Goal: Task Accomplishment & Management: Use online tool/utility

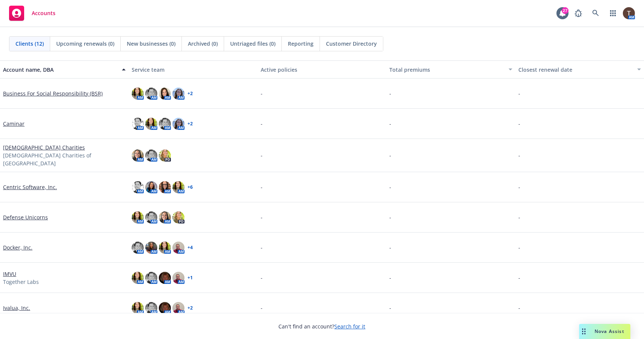
click at [38, 213] on link "Defense Unicorns" at bounding box center [25, 217] width 45 height 8
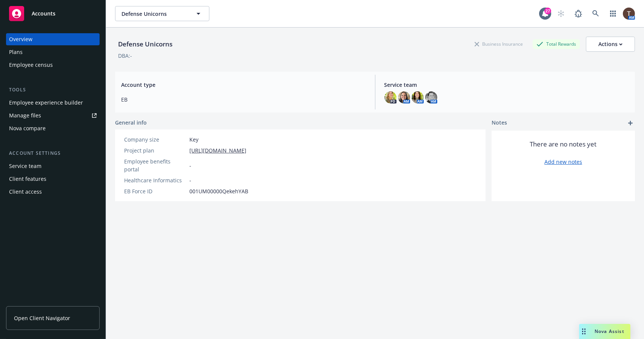
click at [54, 104] on div "Employee experience builder" at bounding box center [46, 103] width 74 height 12
click at [52, 314] on span "Open Client Navigator" at bounding box center [42, 318] width 56 height 8
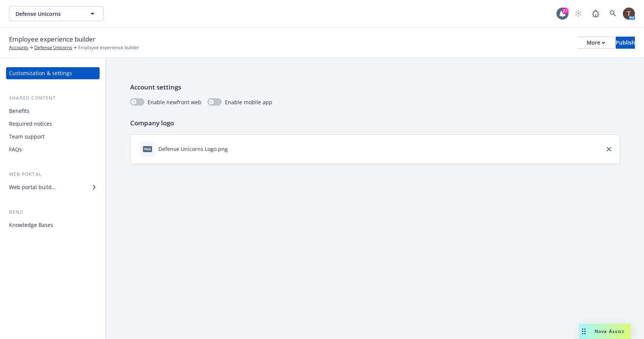
click at [64, 187] on div "Web portal builder" at bounding box center [52, 187] width 87 height 12
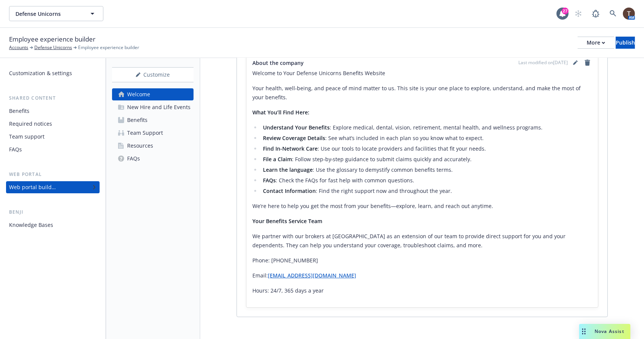
scroll to position [153, 0]
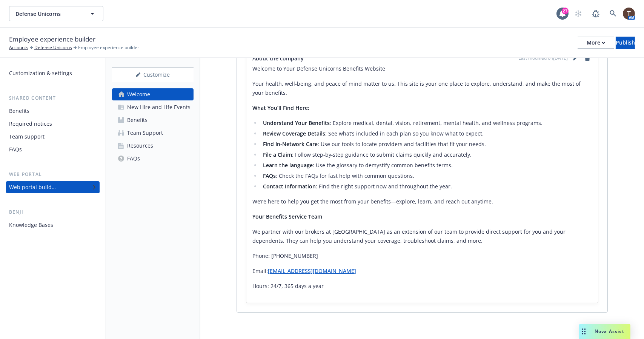
click at [179, 104] on div "New Hire and Life Events" at bounding box center [158, 107] width 63 height 12
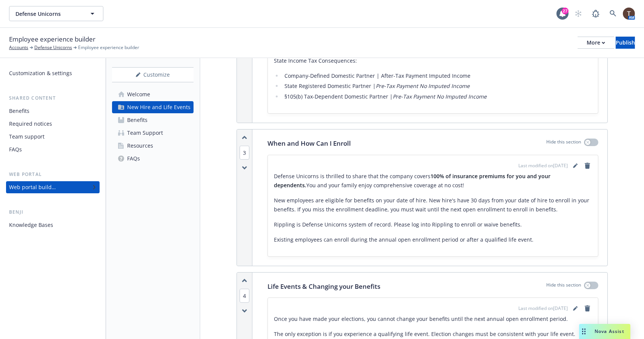
scroll to position [799, 0]
click at [288, 219] on p "Rippling is Defense Unicorns system of record. Please log into Rippling to enro…" at bounding box center [433, 223] width 318 height 9
click at [573, 164] on icon "editPencil" at bounding box center [575, 166] width 4 height 4
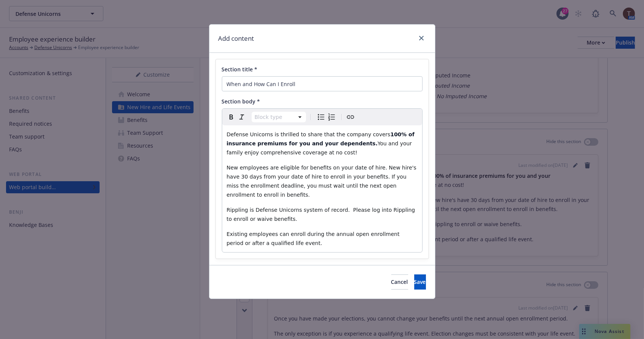
click at [236, 207] on span "Rippling is Defense Unicorns system of record. Please log into Rippling to enro…" at bounding box center [322, 214] width 190 height 15
click at [348, 119] on icon "Create link" at bounding box center [350, 116] width 9 height 9
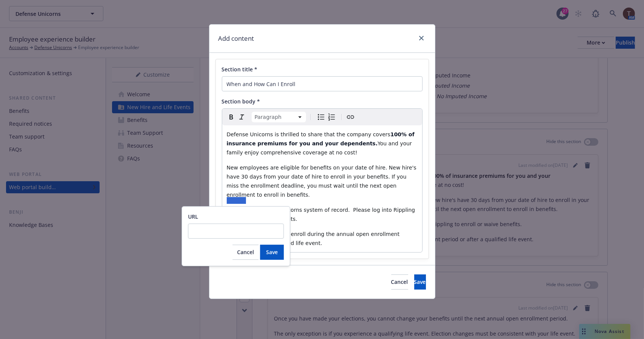
type input "https://app.rippling.com/sign-in/id?next=%2Flogin"
click button "Save" at bounding box center [272, 251] width 24 height 15
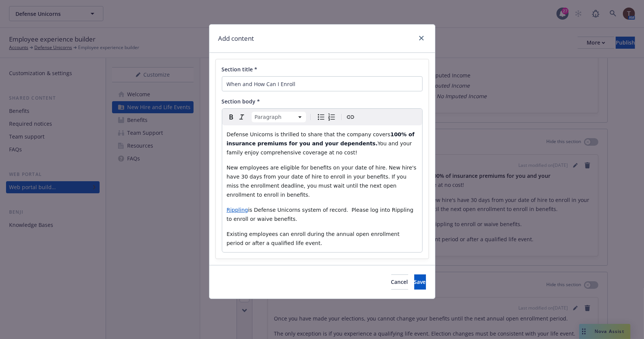
click at [304, 175] on span "New employees are eligible for benefits on your date of hire. New hire's have 3…" at bounding box center [323, 180] width 192 height 33
click at [379, 207] on span "is Defense Unicorns system of record. Please log into Rippling to enroll or wai…" at bounding box center [321, 214] width 189 height 15
click at [354, 117] on button "Create link" at bounding box center [350, 117] width 11 height 11
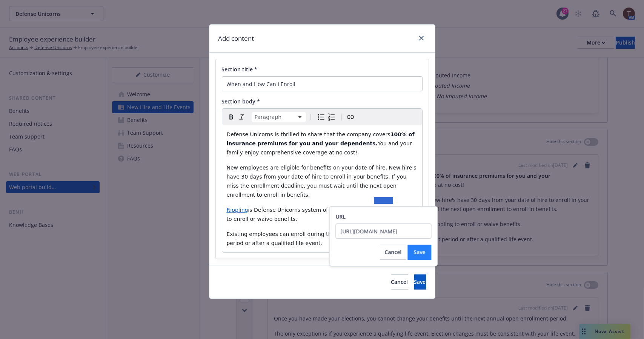
type input "https://app.rippling.com/sign-in/id?next=%2Flogin"
click at [418, 252] on span "Save" at bounding box center [419, 251] width 12 height 7
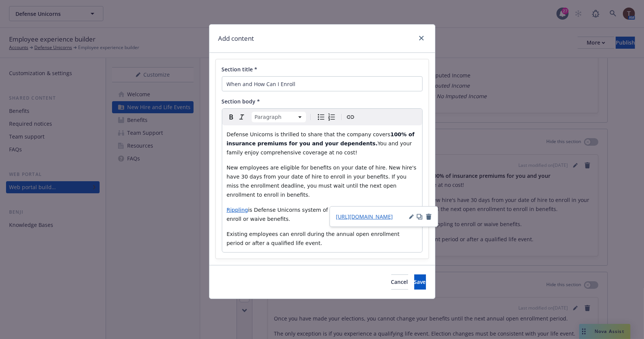
click at [315, 186] on span "New employees are eligible for benefits on your date of hire. New hire's have 3…" at bounding box center [323, 180] width 192 height 33
click at [414, 274] on button "Save" at bounding box center [420, 281] width 12 height 15
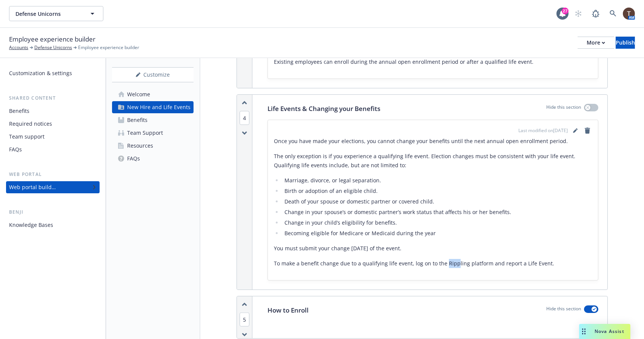
scroll to position [976, 0]
click at [573, 129] on icon "editPencil" at bounding box center [575, 131] width 5 height 5
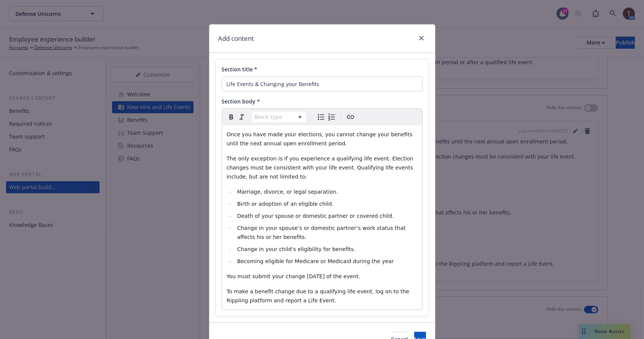
click at [390, 291] on span "To make a benefit change due to a qualifying life event, log on to the Rippling…" at bounding box center [319, 295] width 184 height 15
click at [348, 118] on icon "Create link" at bounding box center [350, 116] width 9 height 9
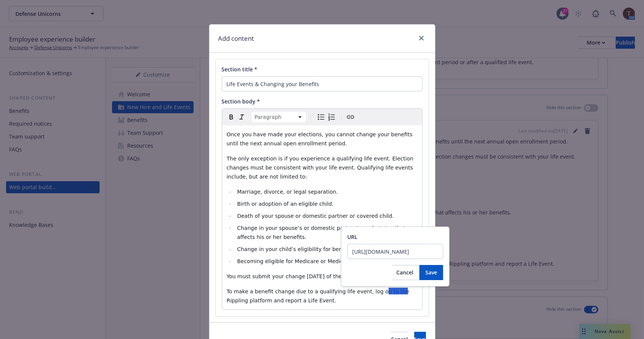
scroll to position [0, 36]
type input "https://app.rippling.com/sign-in/id?next=%2Flogin"
click at [426, 271] on span "Save" at bounding box center [431, 271] width 12 height 7
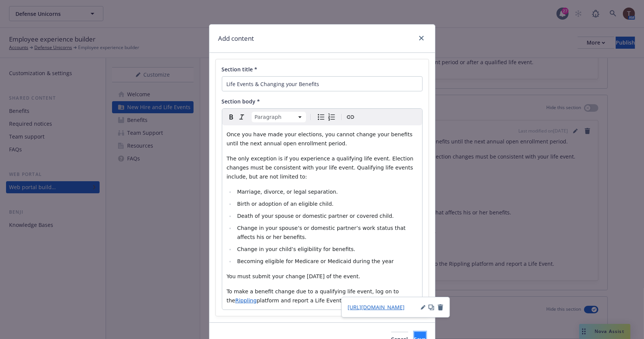
click at [414, 334] on button "Save" at bounding box center [420, 338] width 12 height 15
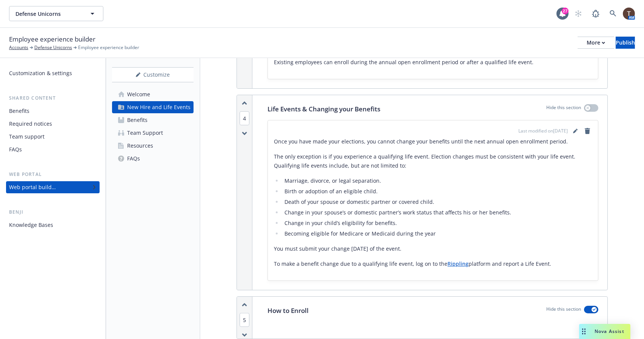
click at [163, 125] on link "Benefits" at bounding box center [152, 120] width 81 height 12
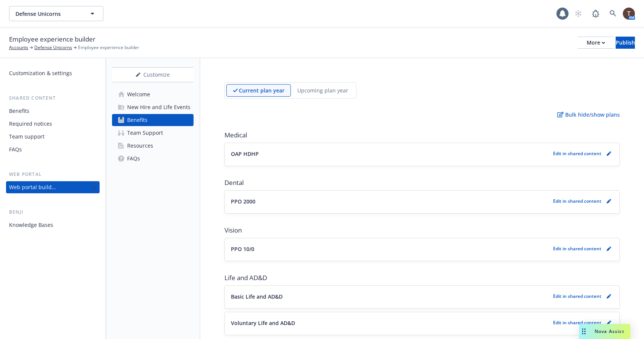
click at [156, 130] on div "Team Support" at bounding box center [145, 133] width 36 height 12
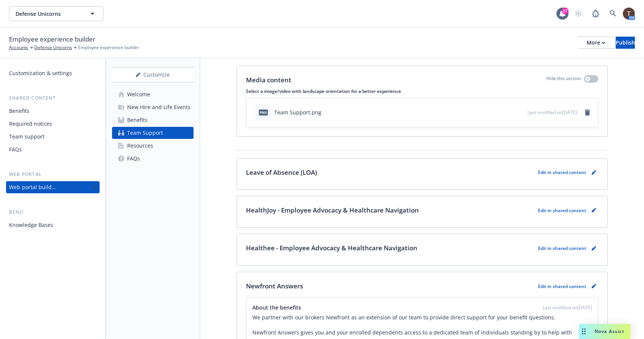
scroll to position [17, 0]
click at [146, 149] on div "Resources" at bounding box center [140, 146] width 26 height 12
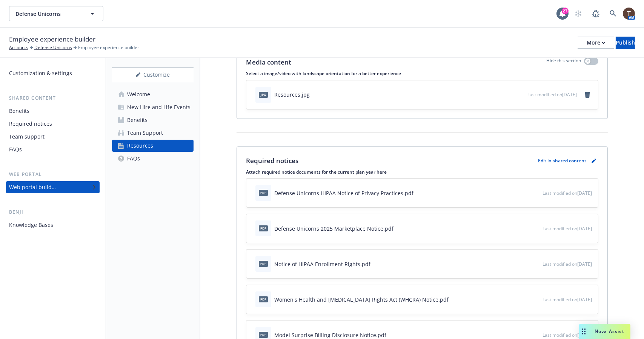
scroll to position [34, 0]
click at [545, 161] on p "Edit in shared content" at bounding box center [562, 161] width 48 height 6
click at [591, 160] on icon "pencil" at bounding box center [593, 161] width 5 height 5
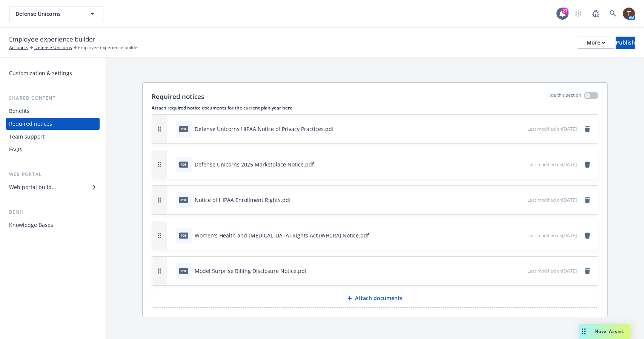
click at [28, 134] on div "Team support" at bounding box center [26, 136] width 35 height 12
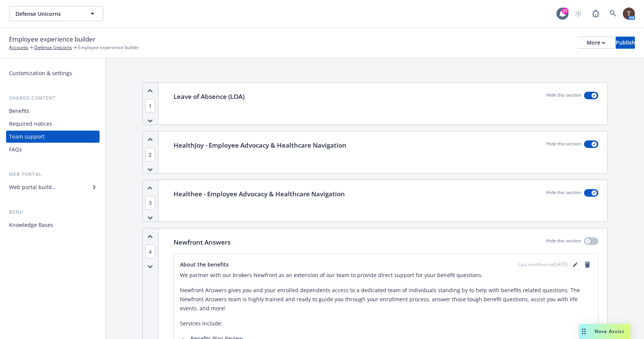
click at [26, 112] on div "Benefits" at bounding box center [19, 111] width 20 height 12
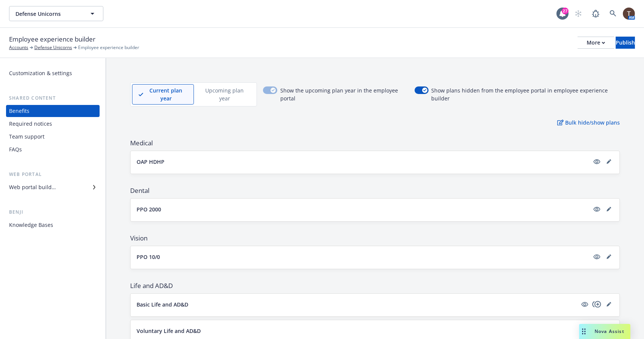
click at [26, 121] on div "Required notices" at bounding box center [30, 124] width 43 height 12
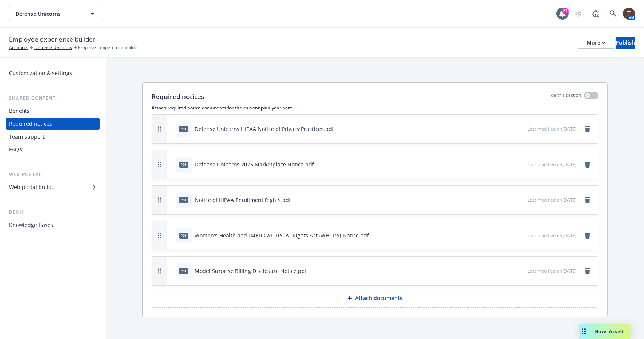
click at [24, 150] on div "FAQs" at bounding box center [52, 149] width 87 height 12
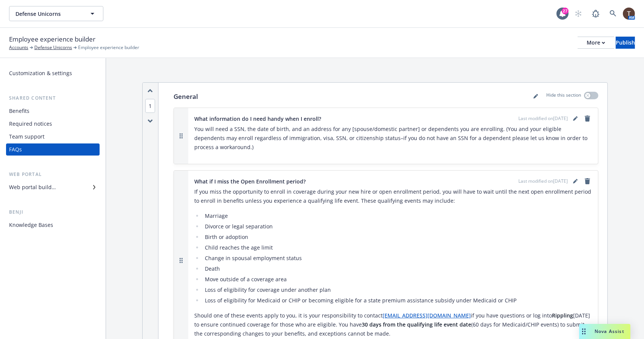
click at [27, 135] on div "Team support" at bounding box center [26, 136] width 35 height 12
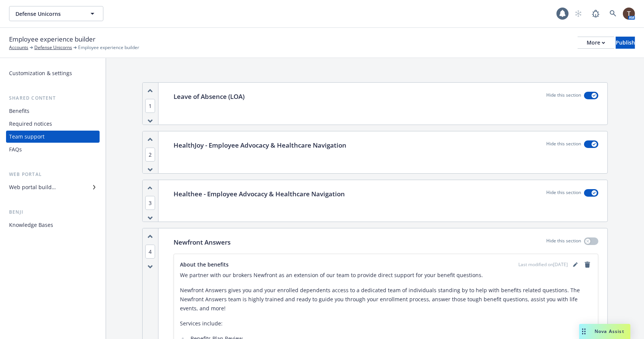
click at [25, 182] on div "Web portal builder" at bounding box center [32, 187] width 47 height 12
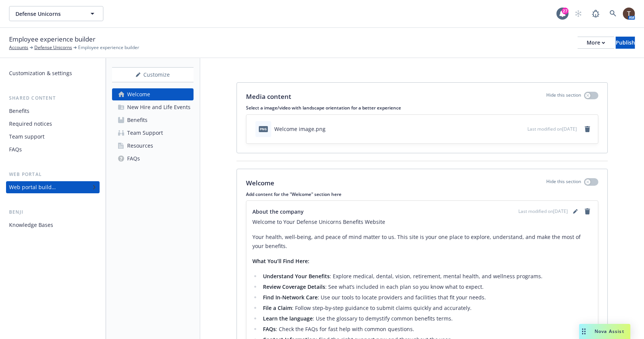
scroll to position [153, 0]
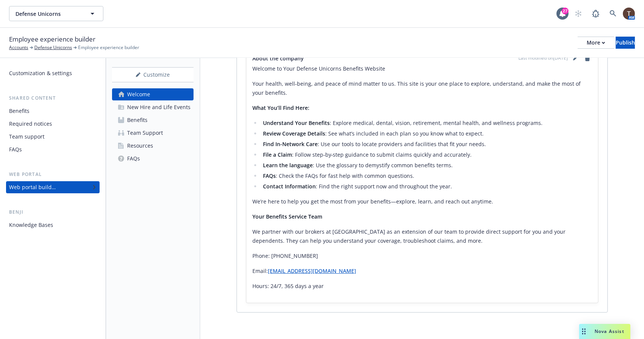
click at [139, 109] on div "New Hire and Life Events" at bounding box center [158, 107] width 63 height 12
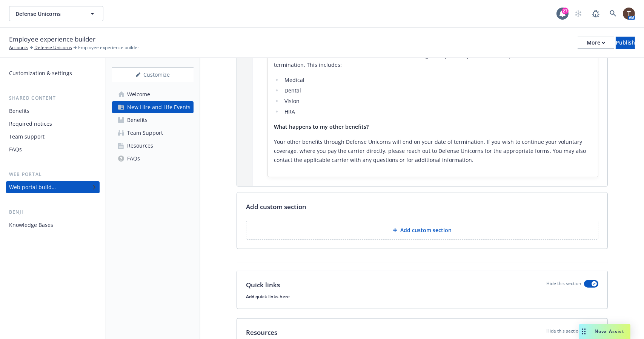
scroll to position [2007, 0]
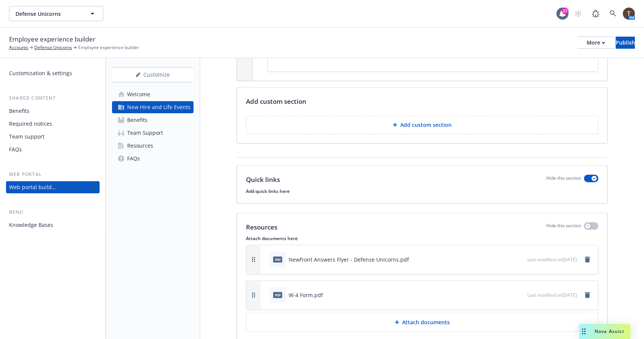
click at [393, 313] on button "Attach documents" at bounding box center [422, 322] width 352 height 19
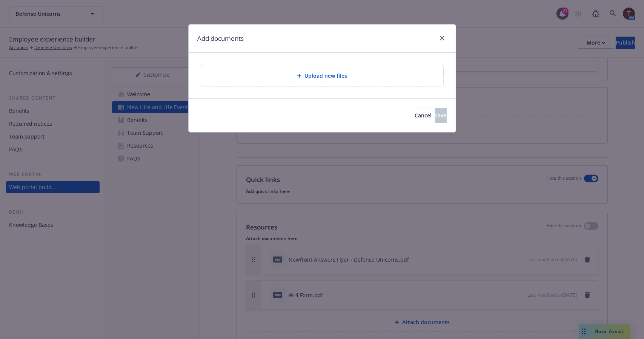
click at [302, 75] on div at bounding box center [301, 76] width 8 height 5
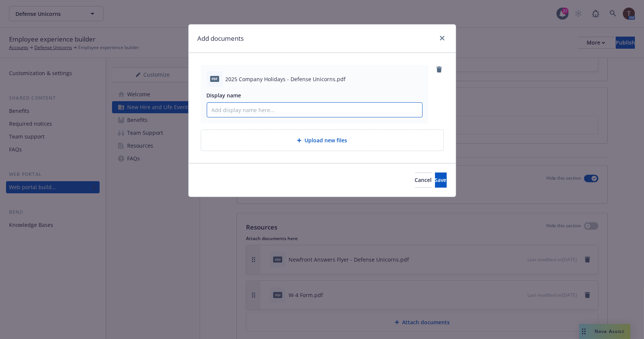
click at [270, 108] on input "Display name" at bounding box center [314, 110] width 215 height 14
type input "2025 Company Holidays - Defense Unicorns"
click at [435, 175] on button "Save" at bounding box center [441, 179] width 12 height 15
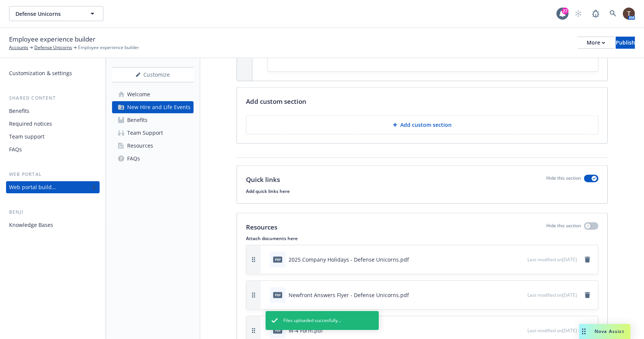
drag, startPoint x: 247, startPoint y: 297, endPoint x: 258, endPoint y: 225, distance: 72.8
click at [258, 245] on button "button" at bounding box center [253, 259] width 14 height 29
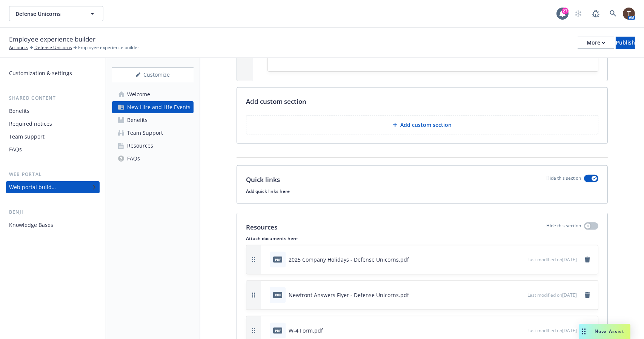
click at [475, 251] on div "pdf 2025 Company Holidays - Defense Unicorns.pdf" at bounding box center [397, 259] width 261 height 17
click at [478, 251] on div "pdf 2025 Company Holidays - Defense Unicorns.pdf" at bounding box center [397, 259] width 261 height 17
click at [494, 257] on icon "button" at bounding box center [496, 259] width 5 height 5
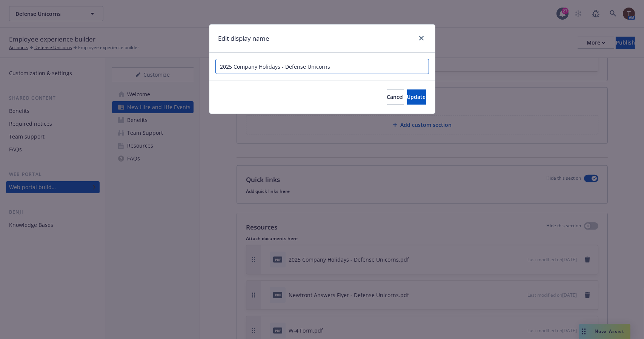
click at [226, 66] on input "2025 Company Holidays - Defense Unicorns" at bounding box center [321, 66] width 213 height 15
type input "Defense Unicorns Company Holidays"
click at [407, 99] on button "Update" at bounding box center [416, 96] width 19 height 15
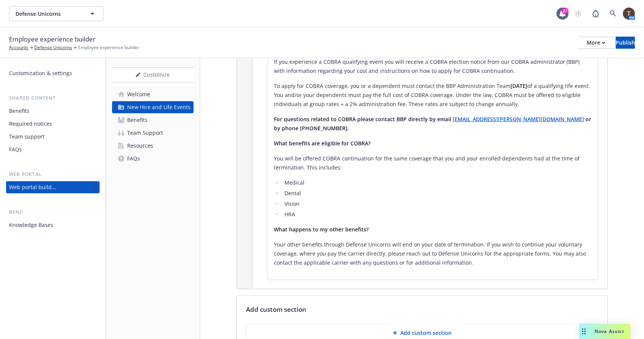
scroll to position [1800, 0]
click at [366, 323] on button "Add custom section" at bounding box center [422, 332] width 352 height 19
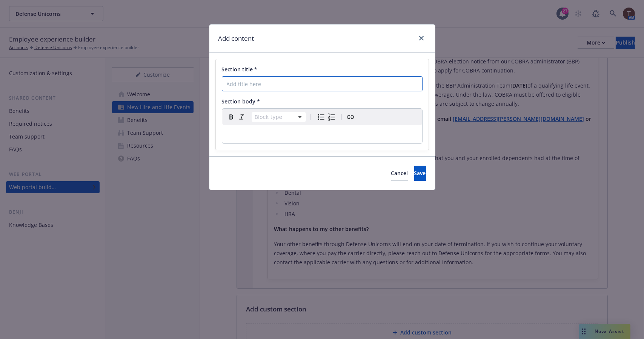
click at [279, 86] on input "Section title *" at bounding box center [322, 83] width 201 height 15
type input "Payroll Calendar Information"
click at [304, 123] on div "Block type Paragraph Heading 1 Heading 2 Heading 3 Heading 4 Heading 5 Heading 6" at bounding box center [322, 117] width 200 height 17
click at [299, 131] on p "editable markdown" at bounding box center [322, 134] width 191 height 9
click at [414, 169] on button "Save" at bounding box center [420, 173] width 12 height 15
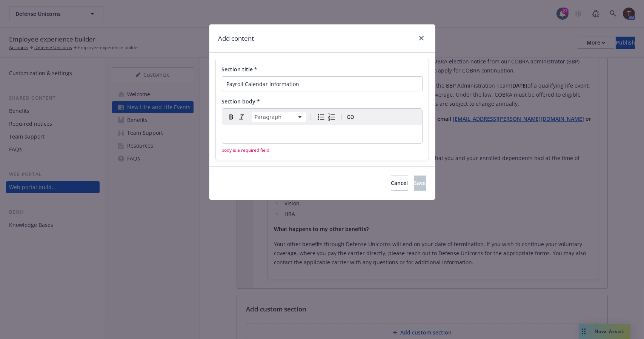
click at [332, 135] on p "editable markdown" at bounding box center [322, 134] width 191 height 9
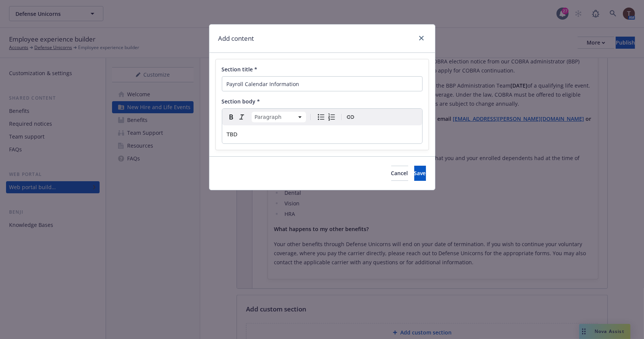
click at [392, 164] on div "Cancel Save" at bounding box center [321, 173] width 225 height 34
click at [414, 173] on button "Save" at bounding box center [420, 173] width 12 height 15
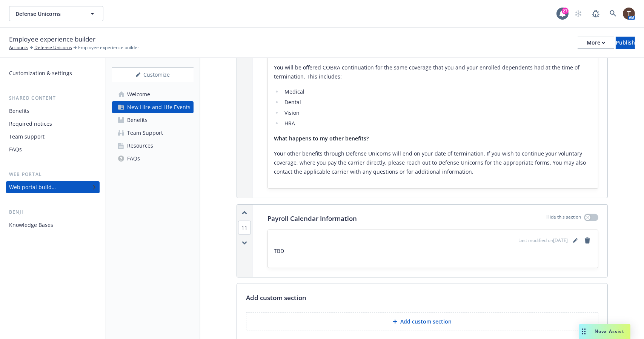
scroll to position [1891, 0]
click at [573, 237] on icon "editPencil" at bounding box center [575, 239] width 5 height 5
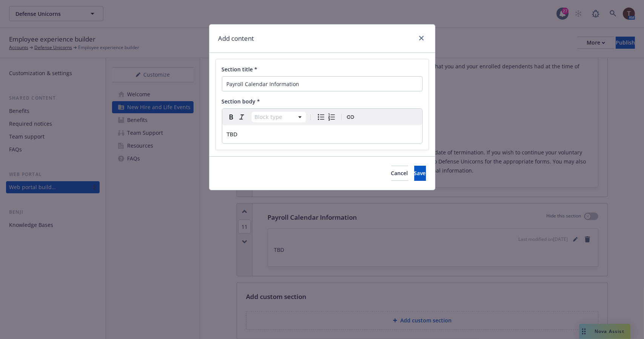
click at [235, 135] on span "TBD" at bounding box center [232, 134] width 11 height 6
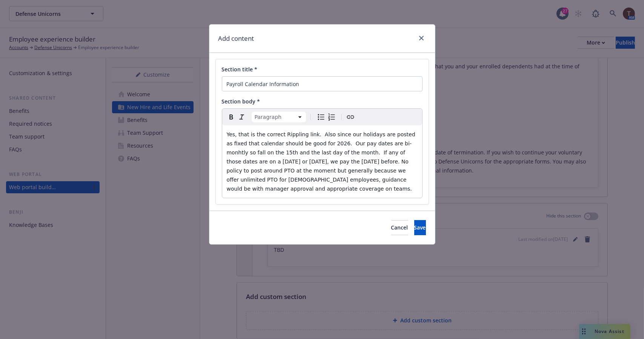
click at [229, 134] on span "Yes, that is the correct Rippling link. Also since our holidays are posted as f…" at bounding box center [322, 161] width 190 height 60
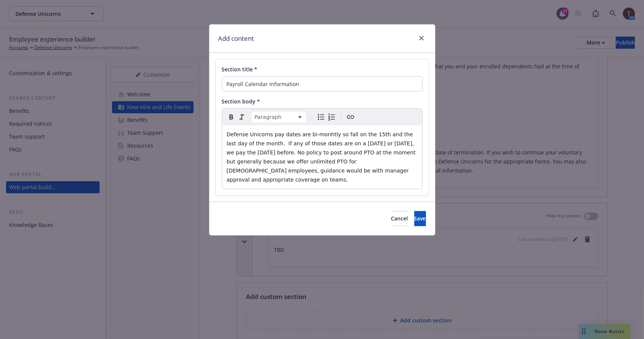
click at [326, 135] on span "Defense Unicorns pay dates are bi-monhtly so fall on the 15th and the last day …" at bounding box center [322, 156] width 191 height 51
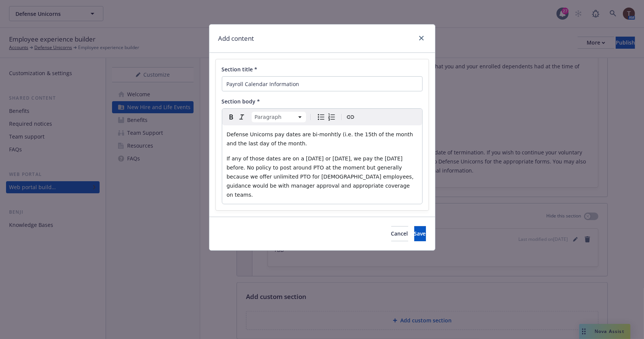
click at [253, 157] on span "If any of those dates are on a Saturday or Sunday, we pay the Friday before. No…" at bounding box center [321, 176] width 189 height 42
click at [346, 159] on span "If any of these dates are on a Saturday or Sunday, we pay the Friday before. No…" at bounding box center [321, 176] width 189 height 42
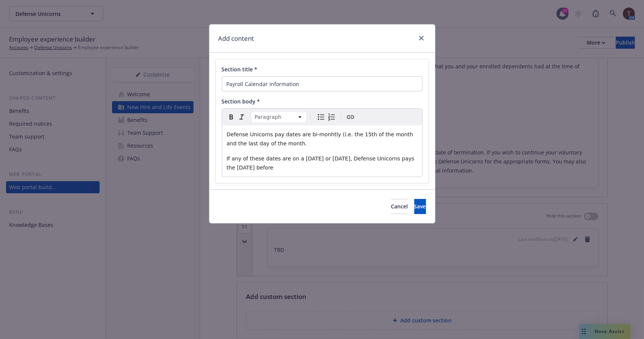
click at [310, 141] on p "Defense Unicorns pay dates are bi-monhtly (i.e. the 15th of the month and the l…" at bounding box center [322, 139] width 191 height 18
click at [228, 132] on span "Defense Unicorns pay dates are bi-monhtly (i.e. the 15th of the month and the l…" at bounding box center [321, 138] width 188 height 15
click at [414, 205] on button "Save" at bounding box center [420, 206] width 12 height 15
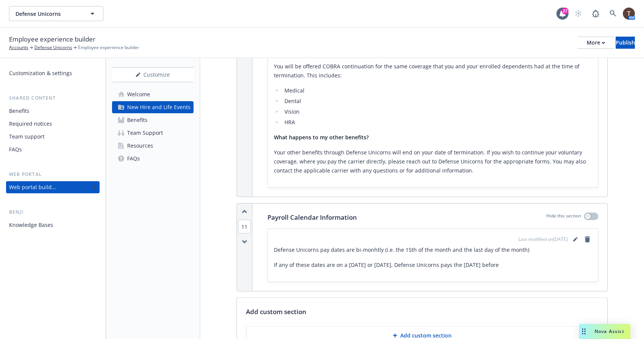
click at [244, 210] on icon "button" at bounding box center [244, 211] width 4 height 2
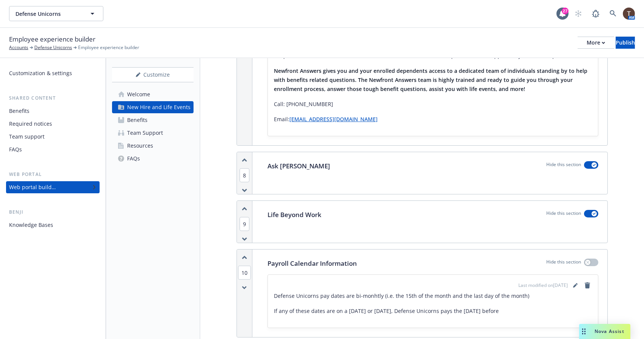
scroll to position [1350, 0]
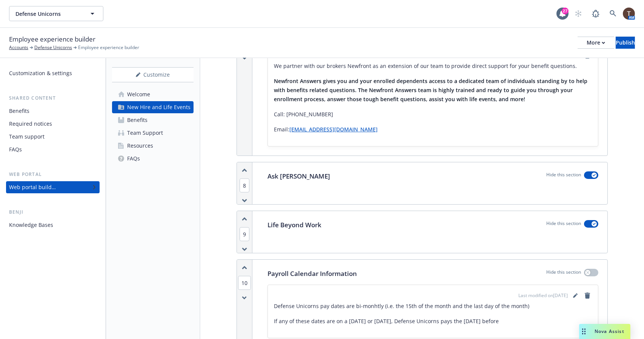
click at [242, 265] on icon "button" at bounding box center [244, 267] width 5 height 4
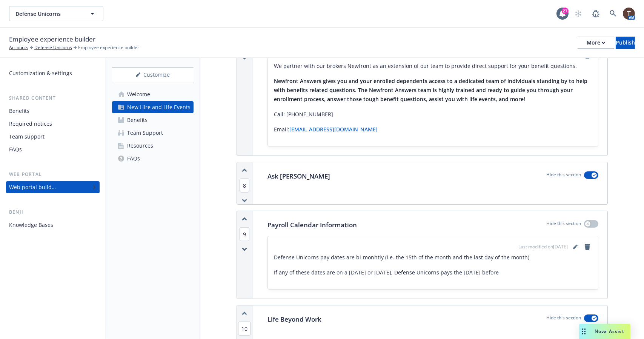
click at [244, 218] on icon "button" at bounding box center [244, 219] width 4 height 2
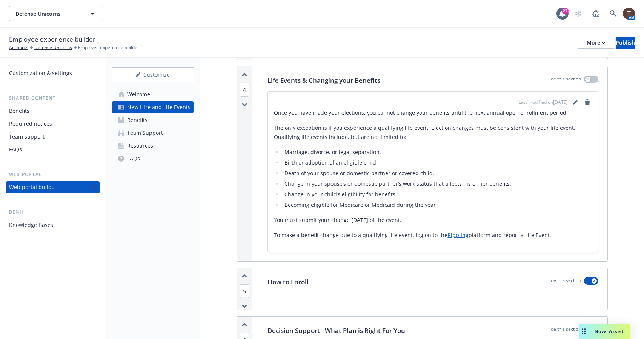
scroll to position [1008, 0]
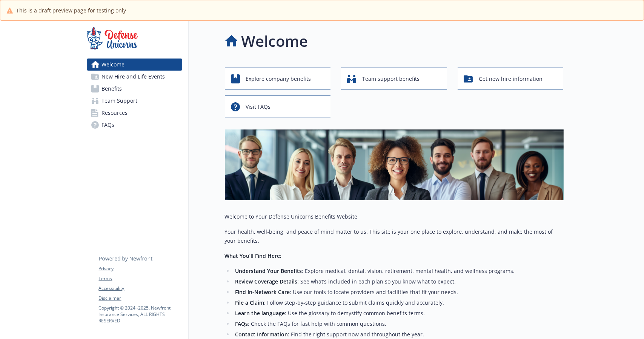
click at [118, 104] on span "Team Support" at bounding box center [120, 101] width 36 height 12
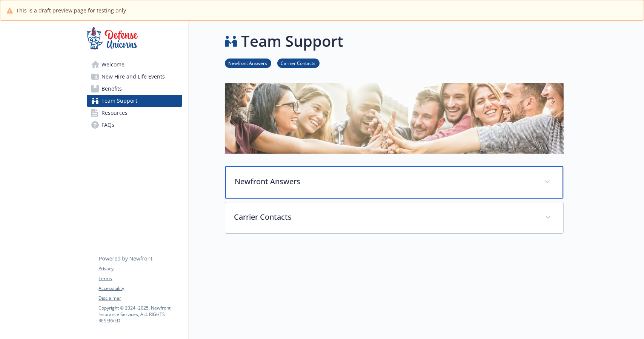
click at [267, 182] on p "Newfront Answers" at bounding box center [385, 181] width 300 height 11
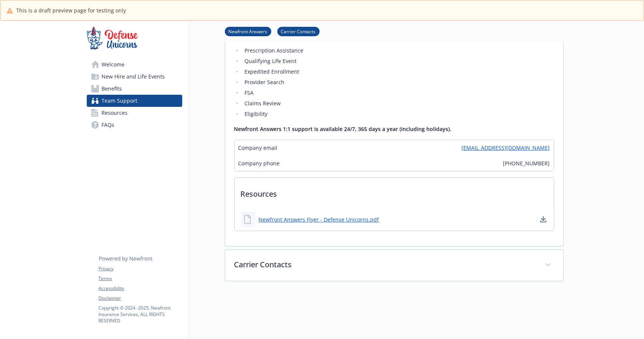
scroll to position [244, 0]
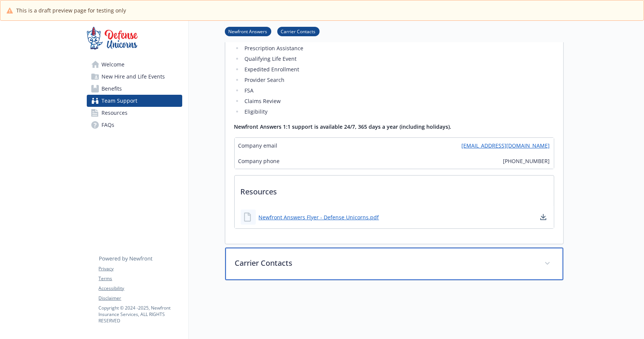
click at [262, 263] on p "Carrier Contacts" at bounding box center [385, 262] width 300 height 11
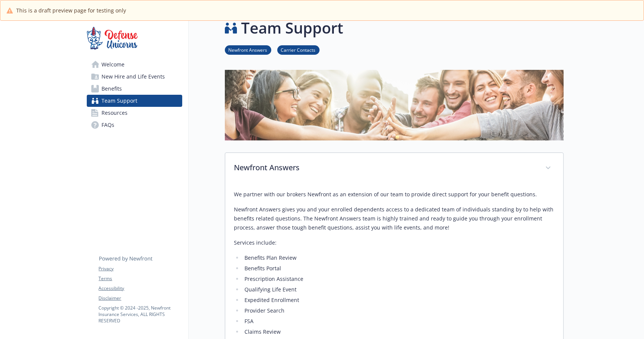
scroll to position [0, 0]
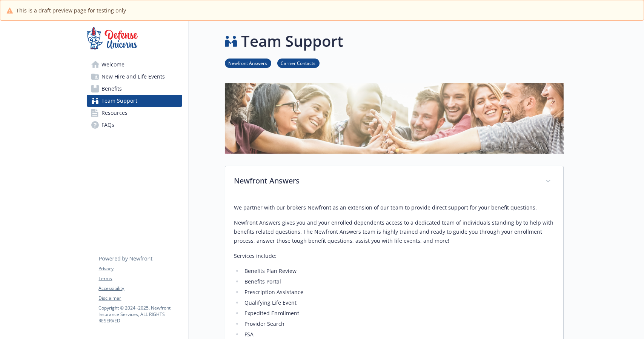
click at [131, 112] on link "Resources" at bounding box center [134, 113] width 95 height 12
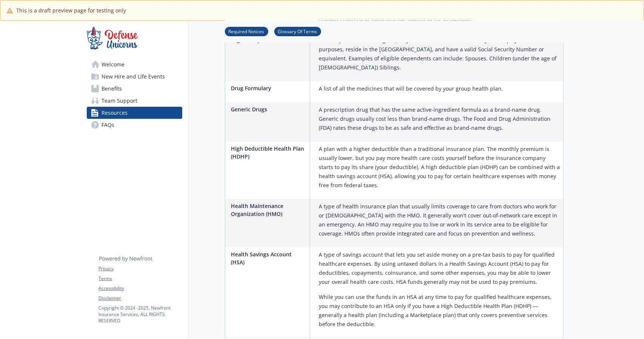
scroll to position [677, 0]
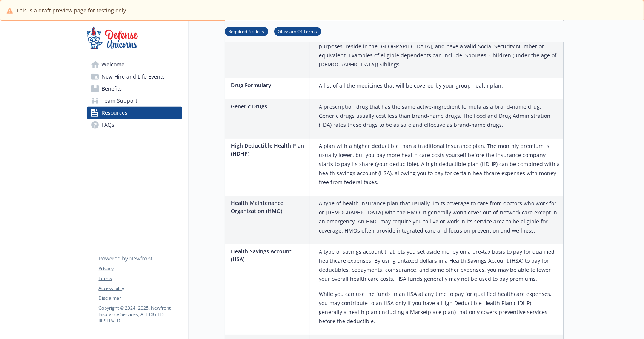
click at [123, 128] on link "FAQs" at bounding box center [134, 125] width 95 height 12
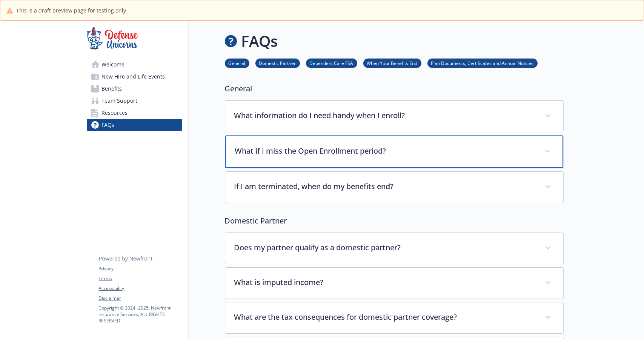
click at [287, 154] on p "What if I miss the Open Enrollment period?" at bounding box center [385, 150] width 300 height 11
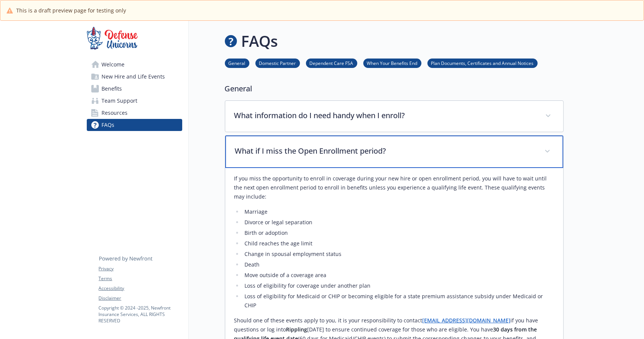
click at [287, 154] on p "What if I miss the Open Enrollment period?" at bounding box center [385, 150] width 300 height 11
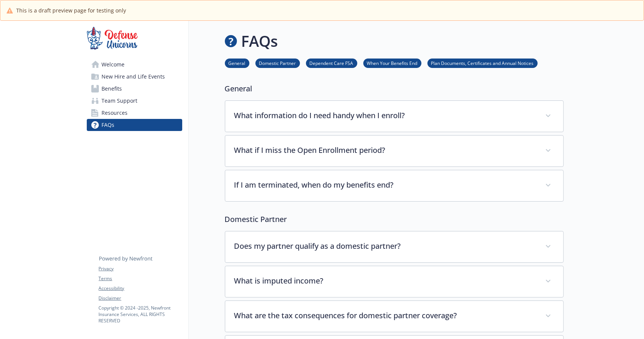
click at [147, 68] on link "Welcome" at bounding box center [134, 64] width 95 height 12
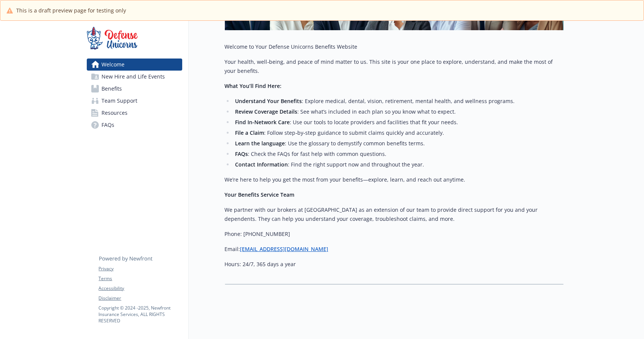
scroll to position [170, 0]
click at [96, 79] on icon at bounding box center [95, 77] width 8 height 6
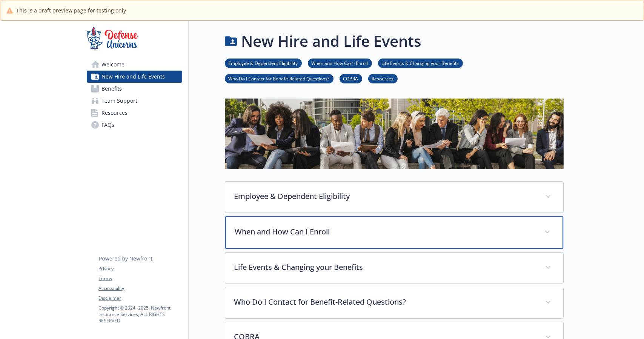
click at [258, 232] on p "When and How Can I Enroll" at bounding box center [385, 231] width 300 height 11
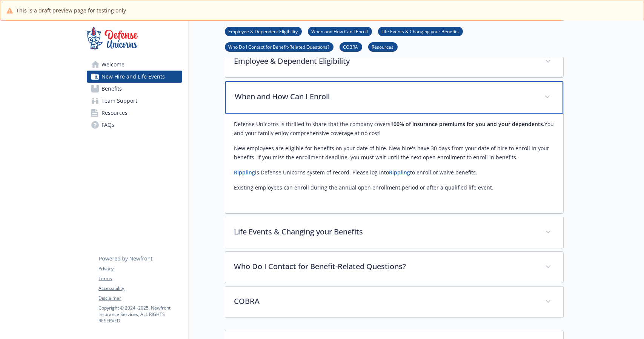
scroll to position [135, 0]
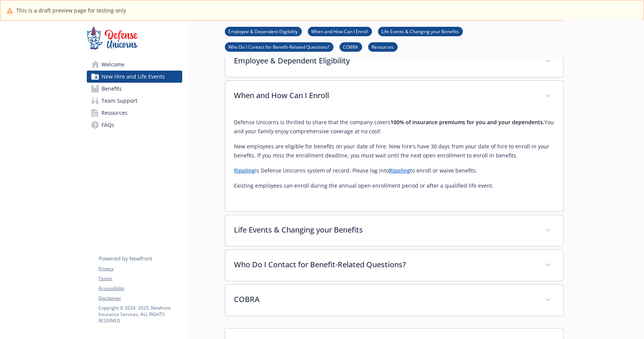
click at [245, 172] on link "Rippling" at bounding box center [244, 170] width 21 height 7
click at [204, 120] on div "New Hire and Life Events Employee & Dependent Eligibility When and How Can I En…" at bounding box center [376, 150] width 375 height 530
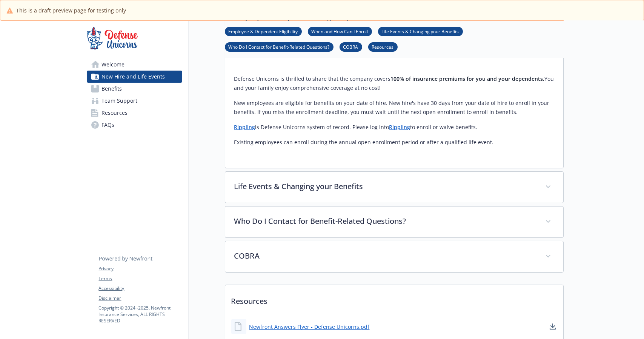
scroll to position [262, 0]
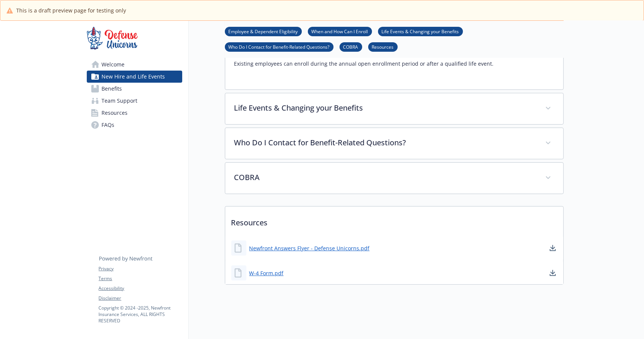
click at [149, 117] on link "Resources" at bounding box center [134, 113] width 95 height 12
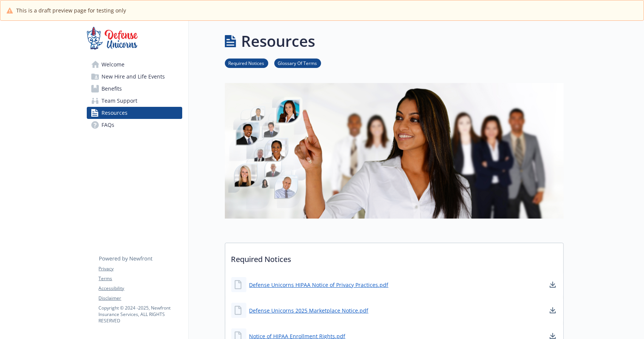
click at [122, 69] on span "Welcome" at bounding box center [113, 64] width 23 height 12
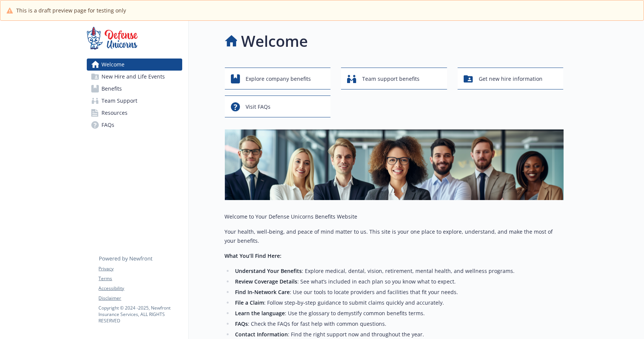
scroll to position [175, 0]
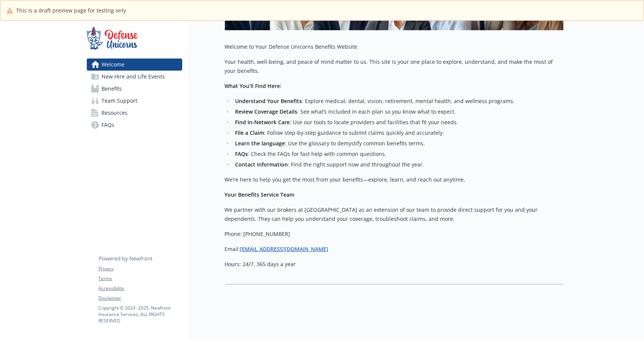
click at [141, 81] on span "New Hire and Life Events" at bounding box center [133, 77] width 63 height 12
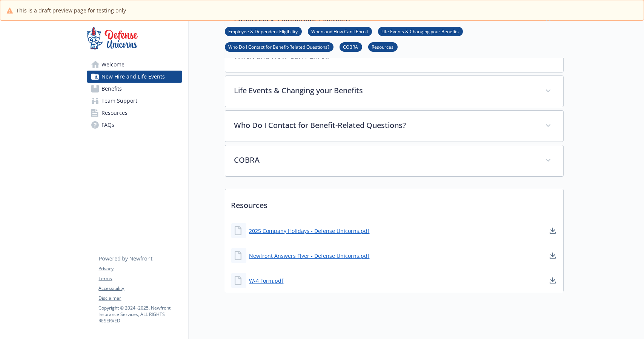
scroll to position [187, 0]
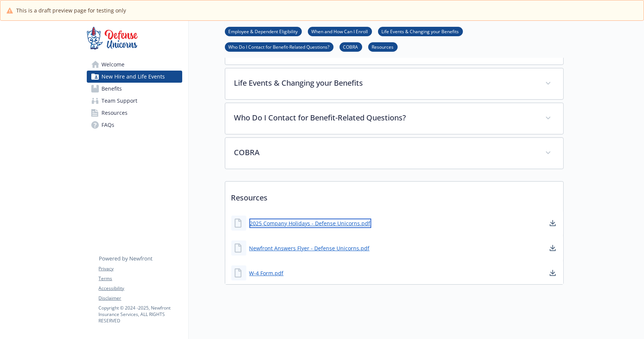
click at [266, 220] on link "2025 Company Holidays - Defense Unicorns.pdf" at bounding box center [310, 222] width 122 height 9
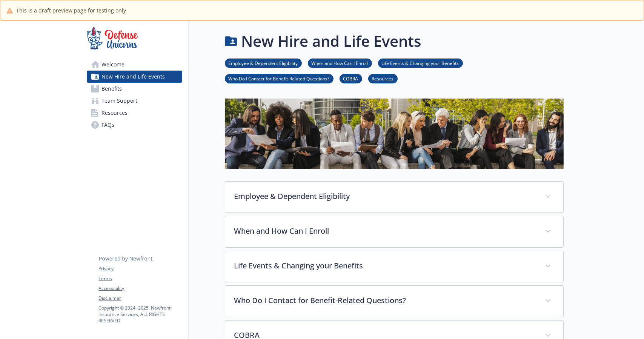
scroll to position [85, 0]
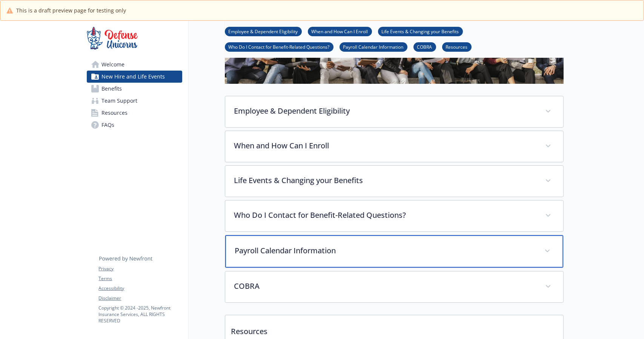
click at [265, 248] on p "Payroll Calendar Information" at bounding box center [385, 250] width 300 height 11
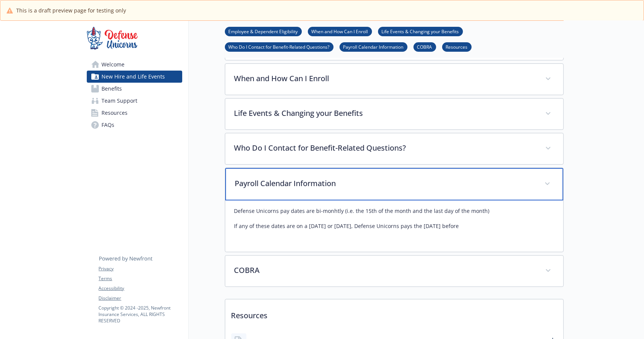
scroll to position [153, 0]
click at [268, 185] on p "Payroll Calendar Information" at bounding box center [385, 182] width 300 height 11
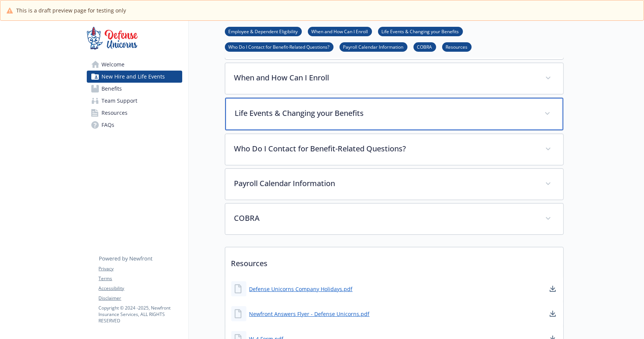
click at [526, 126] on div "Life Events & Changing your Benefits" at bounding box center [394, 114] width 338 height 32
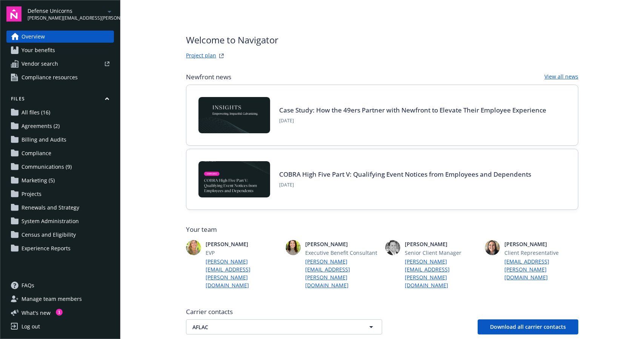
click at [57, 117] on link "All files (16)" at bounding box center [59, 112] width 107 height 12
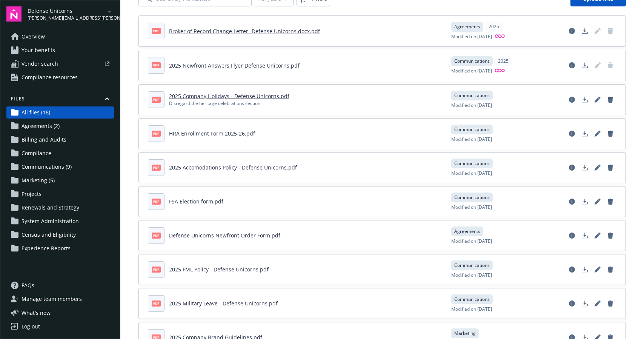
scroll to position [40, 0]
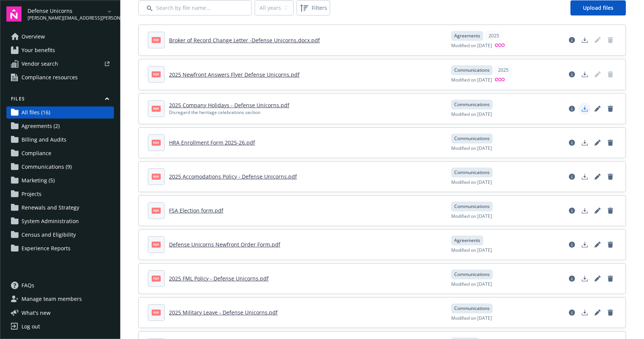
click at [581, 107] on icon "Download document" at bounding box center [584, 109] width 6 height 6
